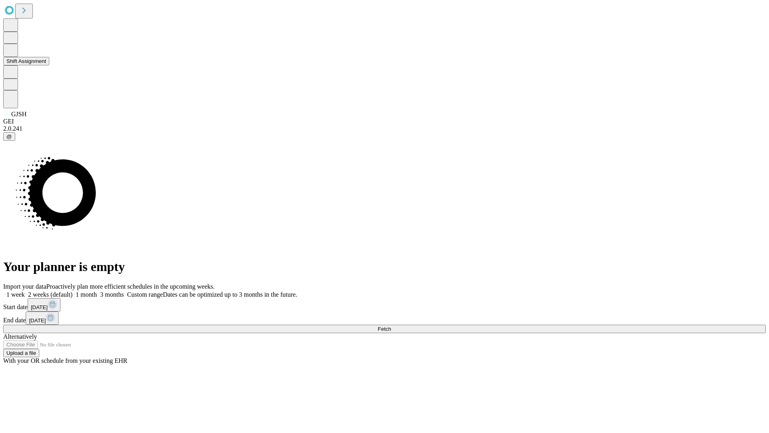
click at [49, 65] on button "Shift Assignment" at bounding box center [26, 61] width 46 height 8
